Goal: Task Accomplishment & Management: Complete application form

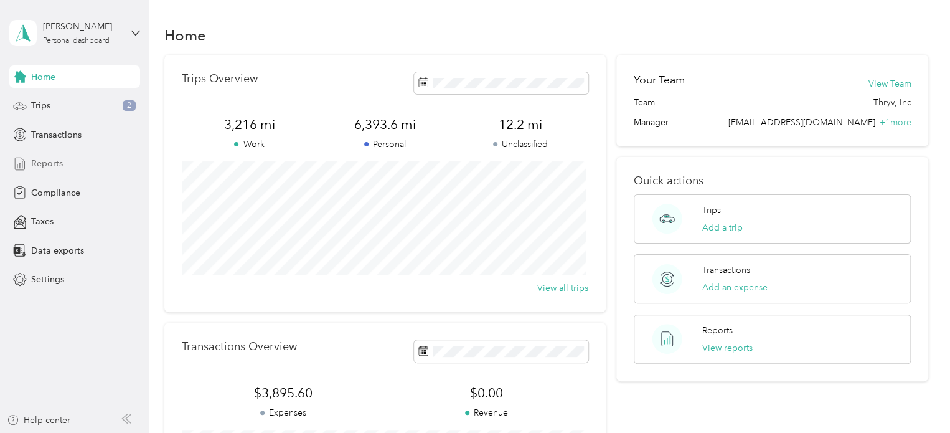
click at [41, 160] on span "Reports" at bounding box center [47, 163] width 32 height 13
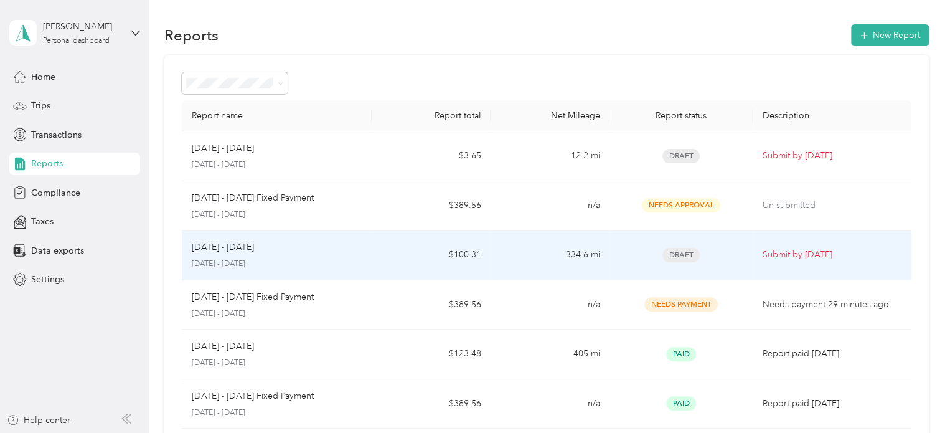
click at [777, 251] on p "Submit by [DATE]" at bounding box center [831, 255] width 139 height 14
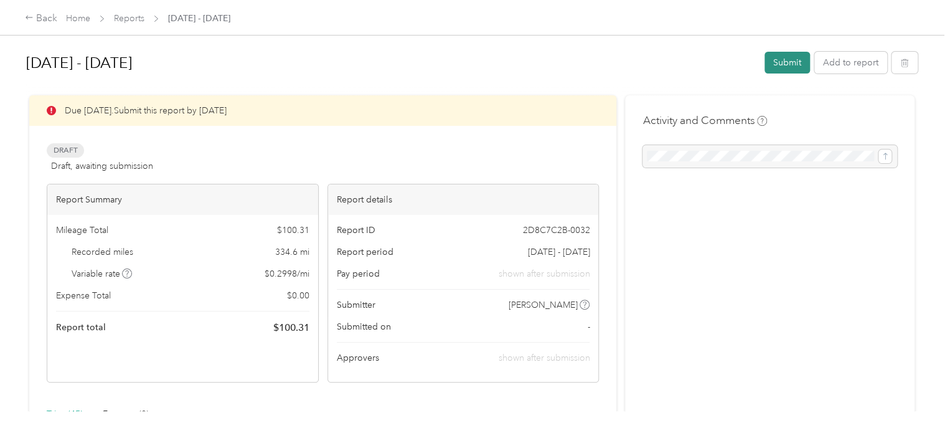
click at [780, 67] on button "Submit" at bounding box center [786, 63] width 45 height 22
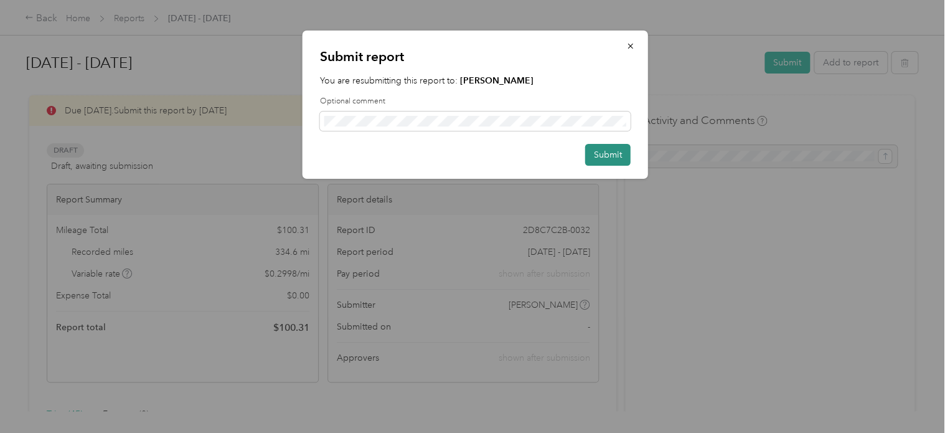
click at [603, 158] on button "Submit" at bounding box center [607, 155] width 45 height 22
